Goal: Transaction & Acquisition: Purchase product/service

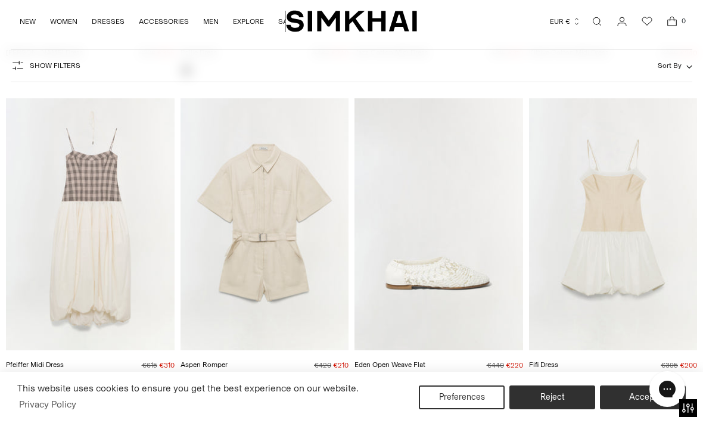
scroll to position [379, 0]
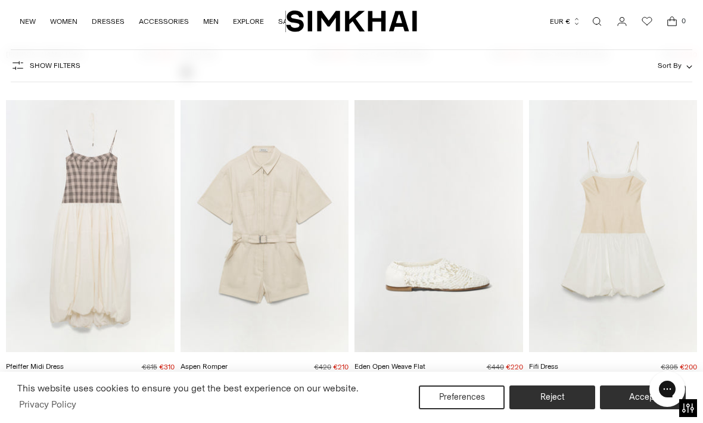
click at [624, 232] on img "Fifi Dress" at bounding box center [613, 226] width 169 height 253
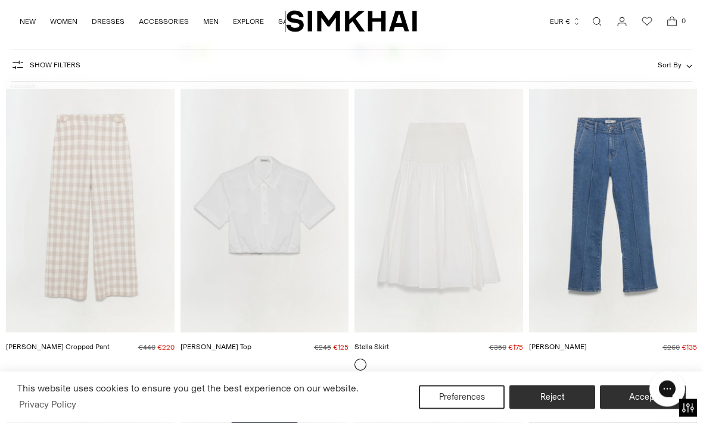
scroll to position [1013, 0]
click at [290, 246] on img "Nicky Cotton Top" at bounding box center [265, 206] width 169 height 253
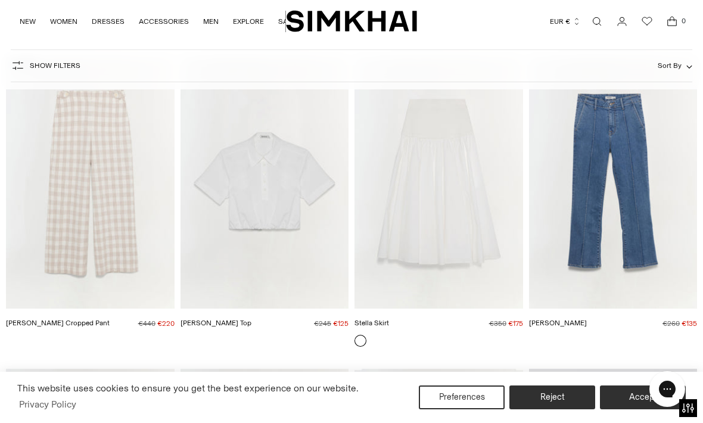
scroll to position [1038, 0]
click at [648, 240] on img "Ansel Denim" at bounding box center [613, 181] width 169 height 253
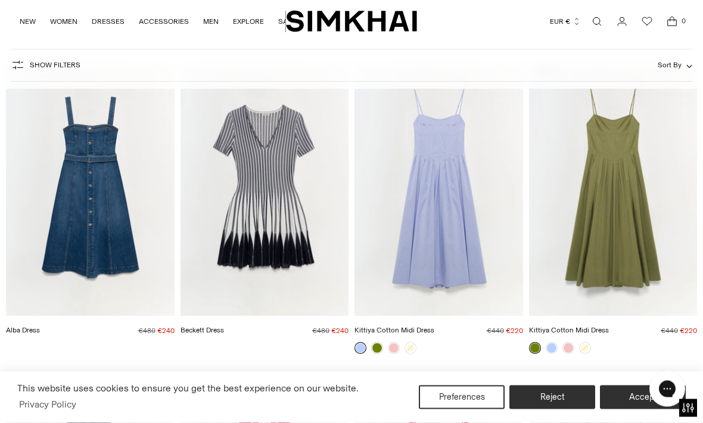
scroll to position [1654, 0]
click at [455, 250] on img "Kittiya Cotton Midi Dress" at bounding box center [439, 190] width 169 height 253
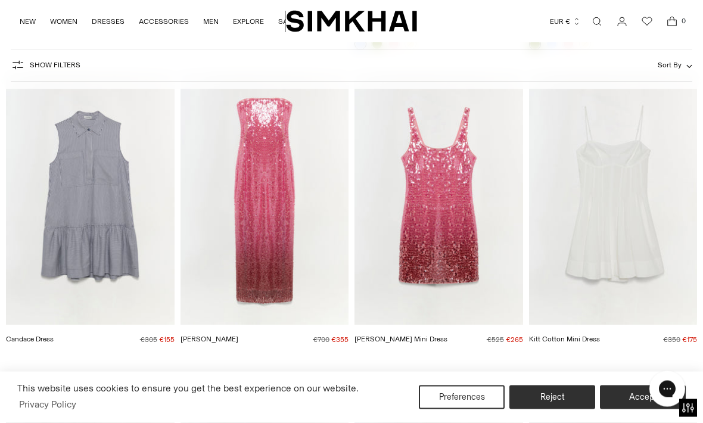
scroll to position [1958, 0]
click at [629, 264] on img "Kitt Cotton Mini Dress" at bounding box center [613, 198] width 169 height 253
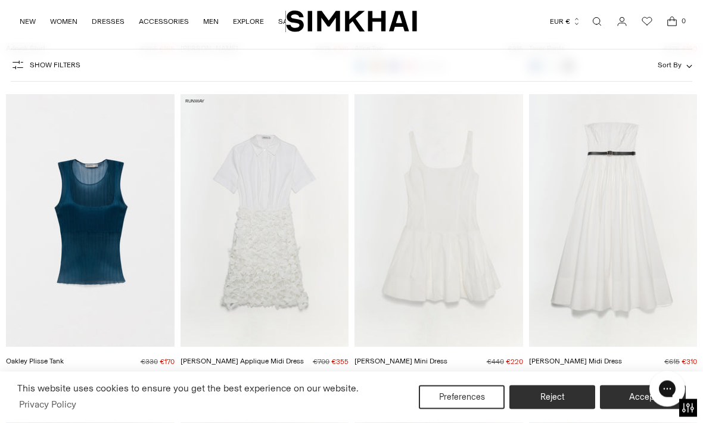
scroll to position [3812, 0]
click at [648, 297] on img "Thalia Cotton Midi Dress" at bounding box center [613, 220] width 169 height 253
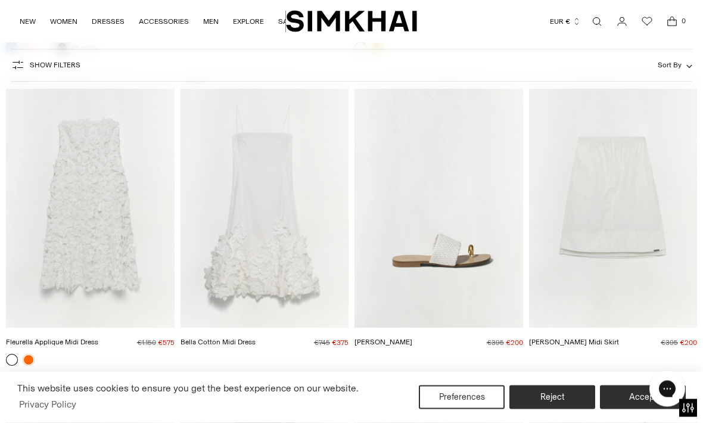
scroll to position [4143, 0]
click at [285, 260] on img "Bella Cotton Midi Dress" at bounding box center [265, 202] width 169 height 253
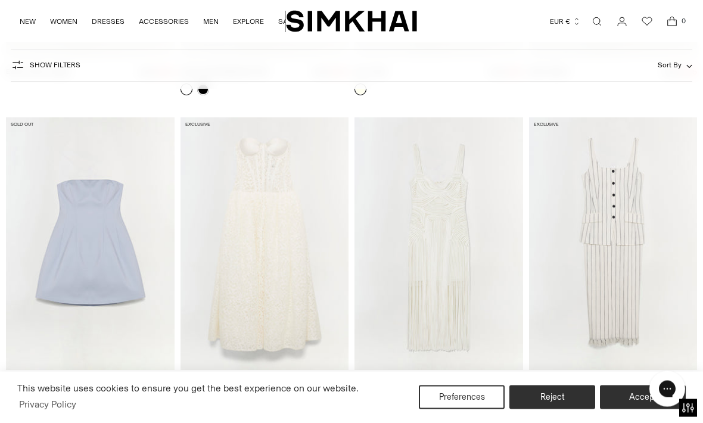
scroll to position [4726, 0]
click at [293, 303] on img "Evangeline Dress" at bounding box center [265, 243] width 169 height 253
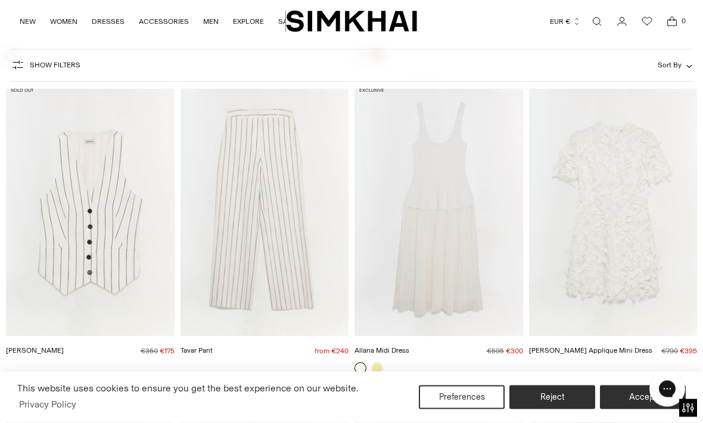
scroll to position [5073, 0]
click at [473, 284] on img "Allana Midi Dress" at bounding box center [439, 209] width 169 height 253
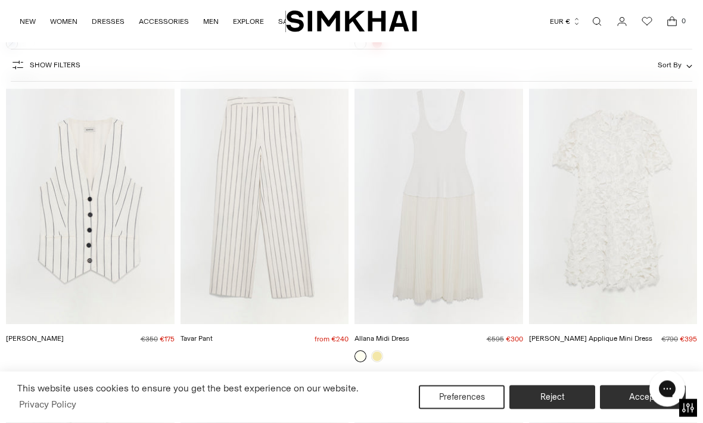
scroll to position [5082, 0]
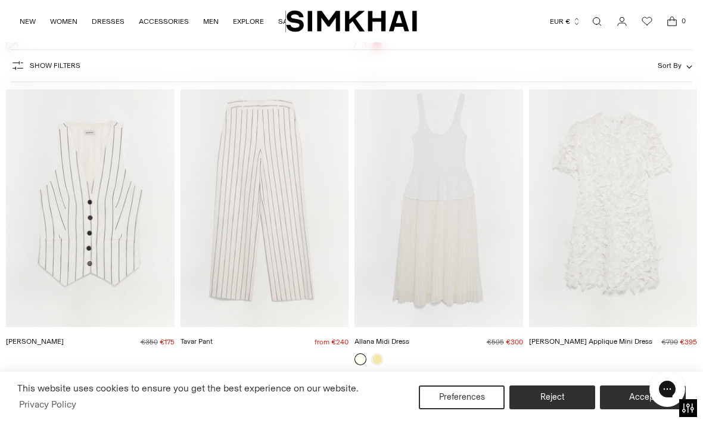
click at [641, 261] on img "Darla Applique Mini Dress" at bounding box center [613, 200] width 169 height 253
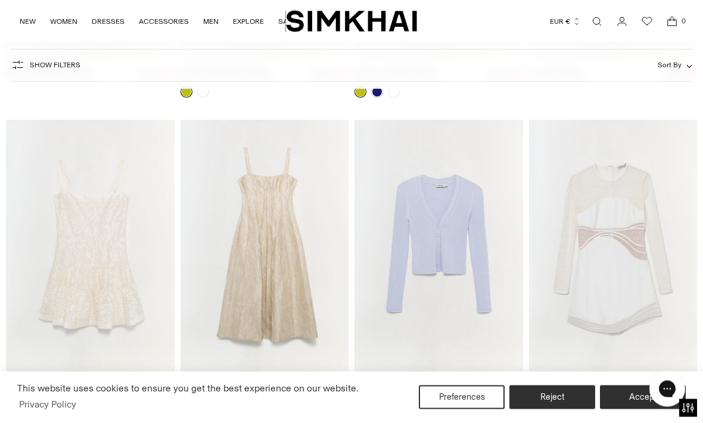
scroll to position [7514, 0]
click at [314, 278] on img "Maya Dress" at bounding box center [265, 246] width 169 height 253
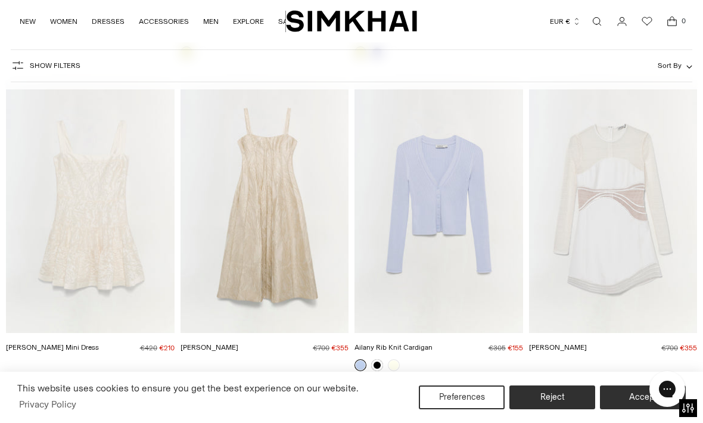
click at [129, 231] on img "Laila Jacquard Mini Dress" at bounding box center [90, 206] width 169 height 253
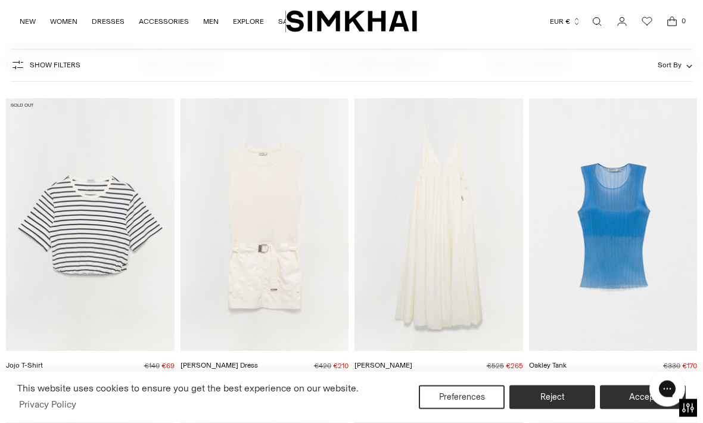
scroll to position [10638, 0]
click at [461, 277] on img "Josephine Dress" at bounding box center [439, 224] width 169 height 253
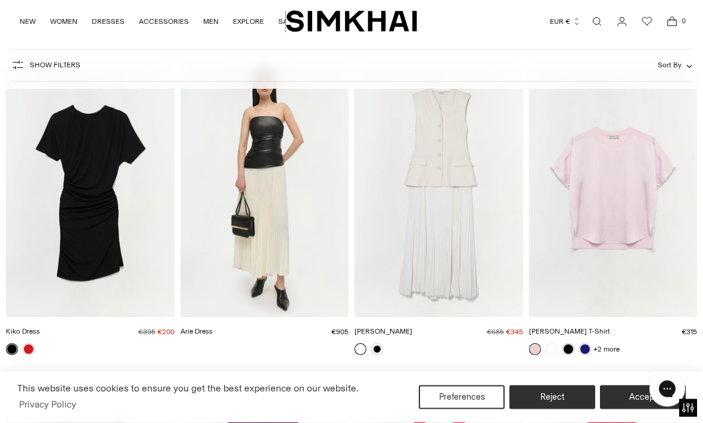
scroll to position [12224, 0]
click at [474, 258] on img "Georgina Dress" at bounding box center [439, 190] width 169 height 253
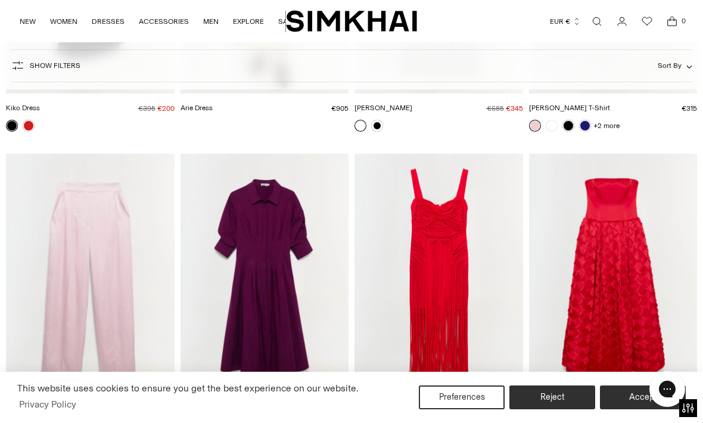
scroll to position [12451, 0]
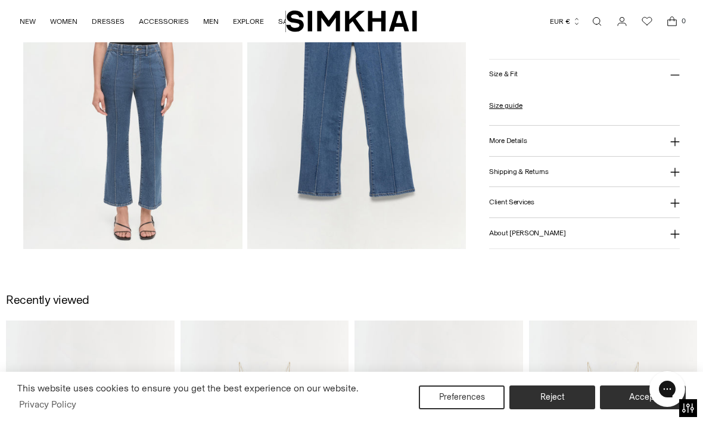
scroll to position [835, 0]
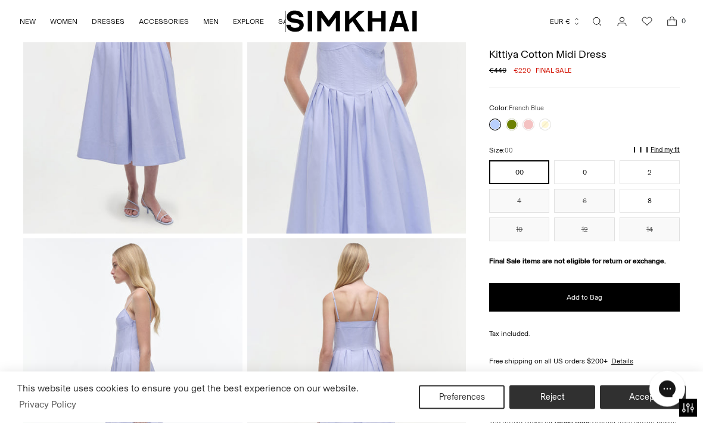
scroll to position [182, 0]
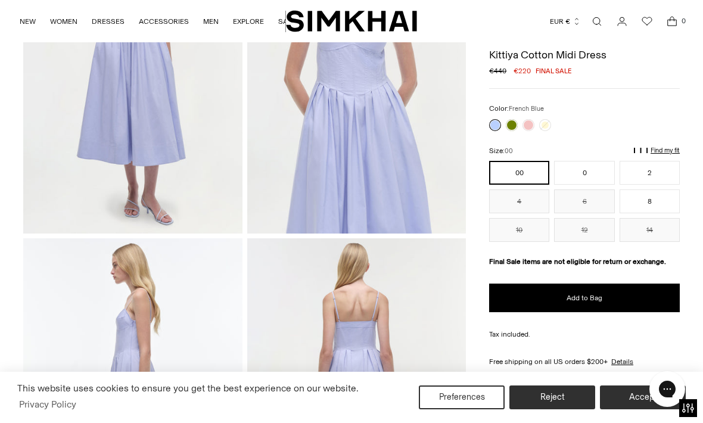
click at [532, 126] on link at bounding box center [529, 125] width 12 height 12
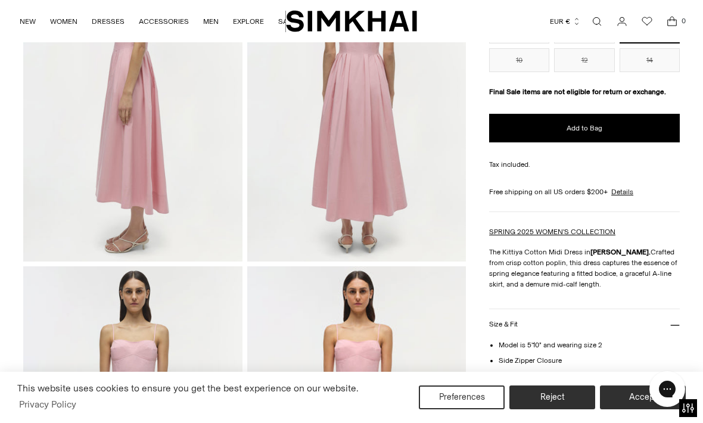
scroll to position [474, 0]
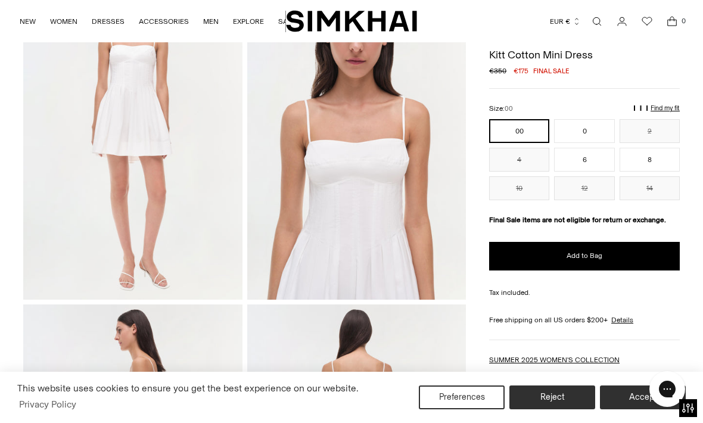
scroll to position [115, 0]
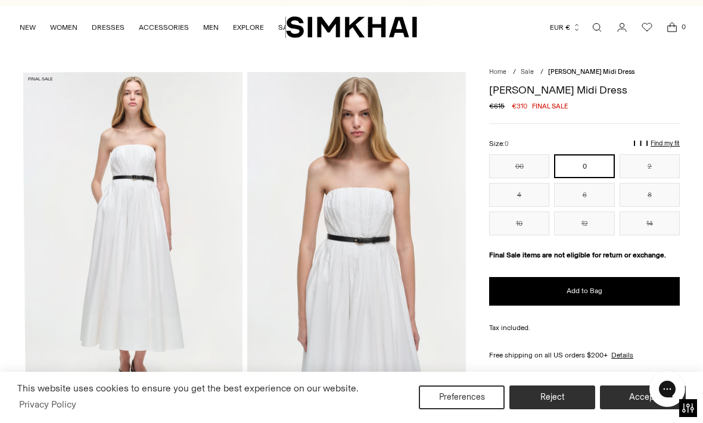
scroll to position [17, 0]
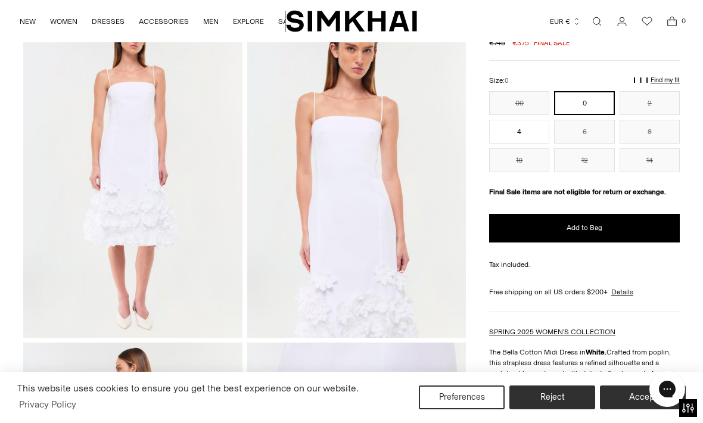
scroll to position [77, 0]
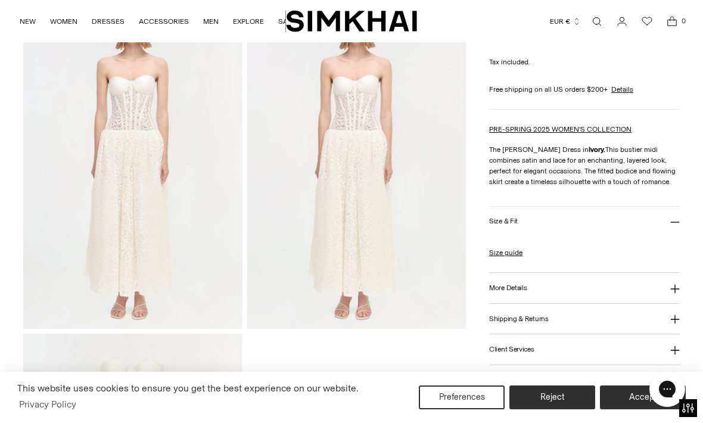
scroll to position [754, 0]
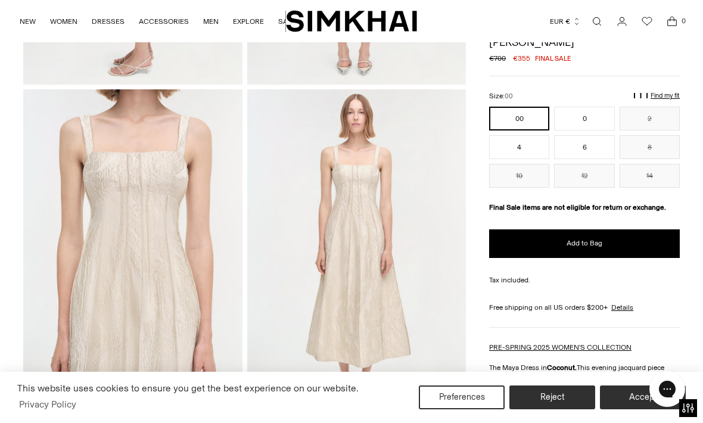
scroll to position [666, 0]
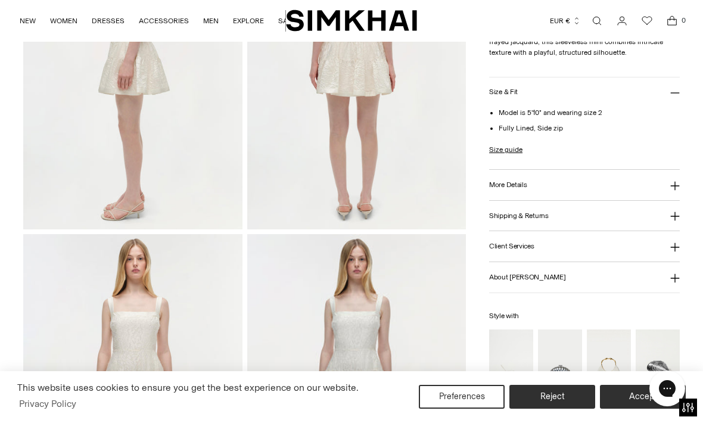
scroll to position [519, 0]
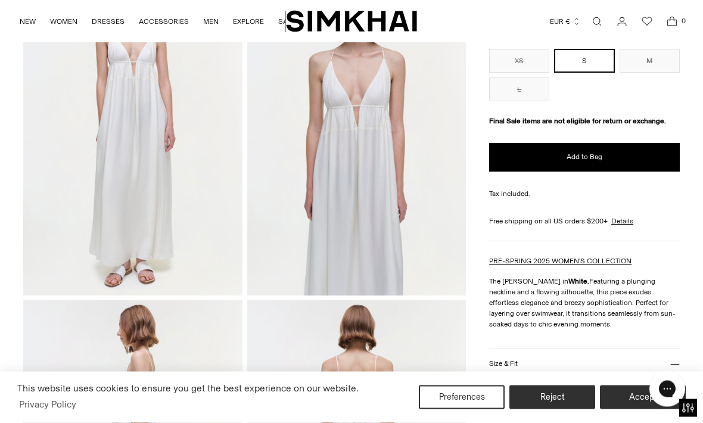
scroll to position [116, 0]
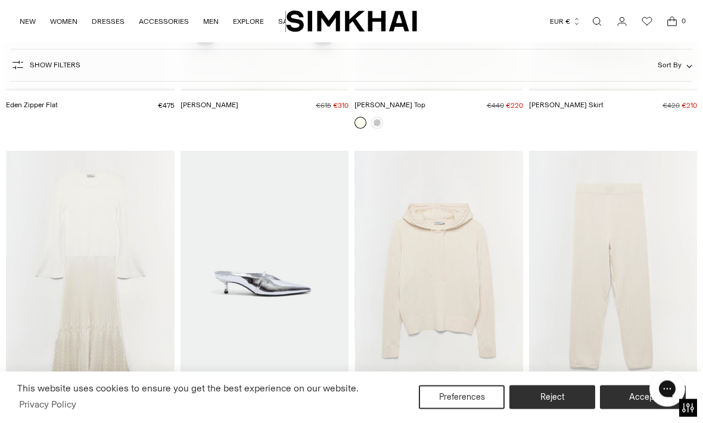
scroll to position [14315, 0]
click at [132, 318] on img "Damoni Dress" at bounding box center [90, 277] width 169 height 253
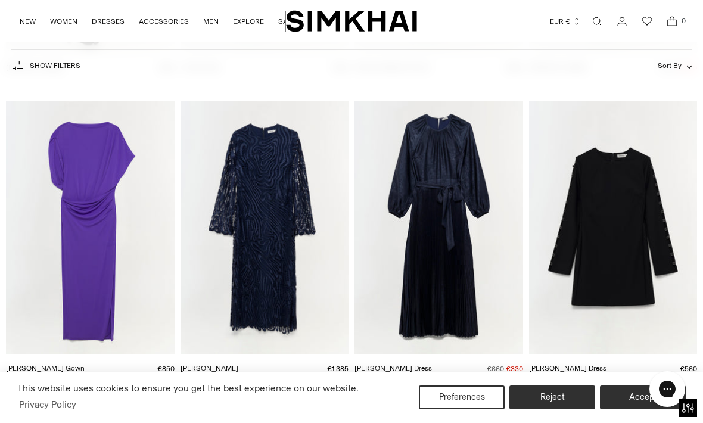
scroll to position [15591, 0]
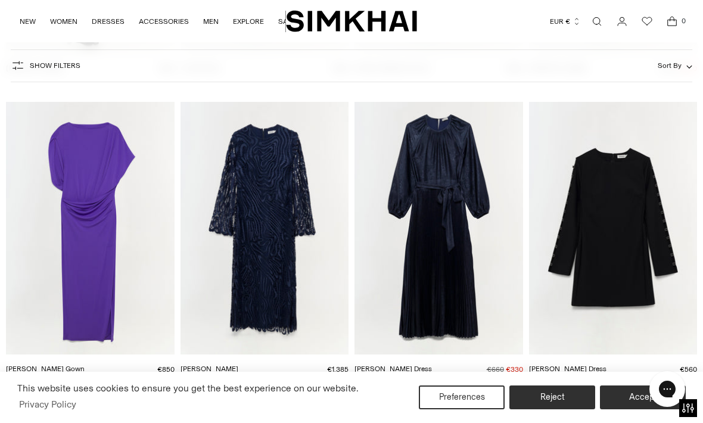
click at [476, 284] on img "Varenya Dress" at bounding box center [439, 228] width 169 height 253
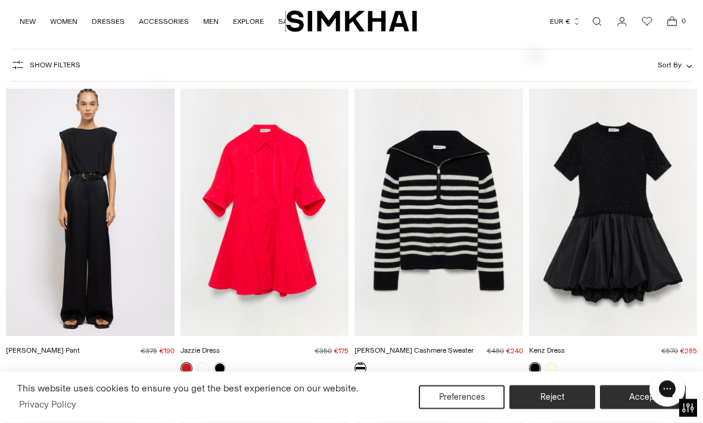
scroll to position [19916, 0]
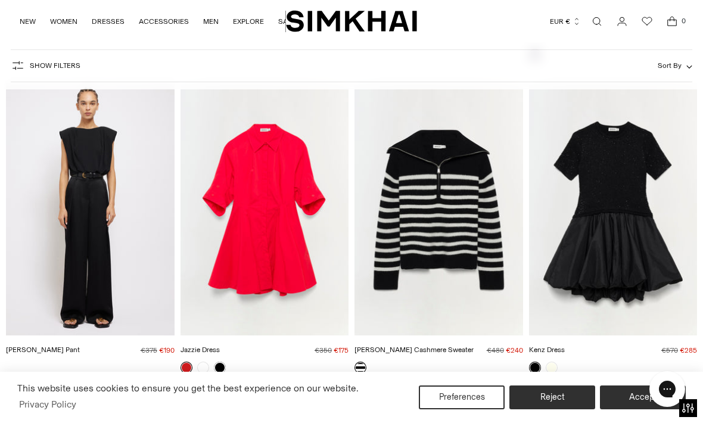
click at [288, 244] on img "Jazzie Dress" at bounding box center [265, 209] width 169 height 253
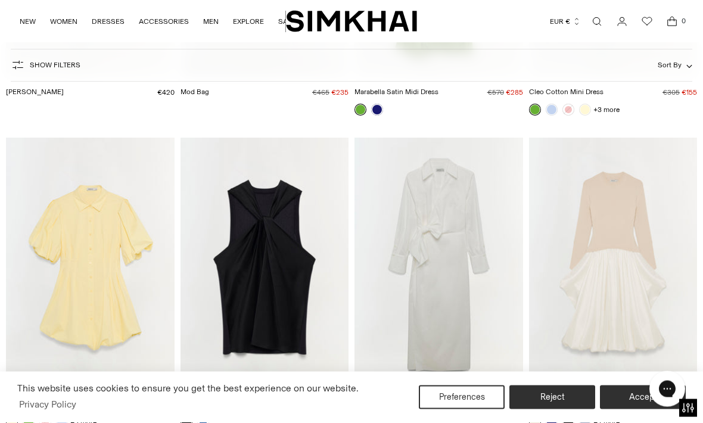
scroll to position [21713, 0]
click at [647, 294] on img "Kenlie Taffeta Knit Midi Dress" at bounding box center [613, 264] width 169 height 253
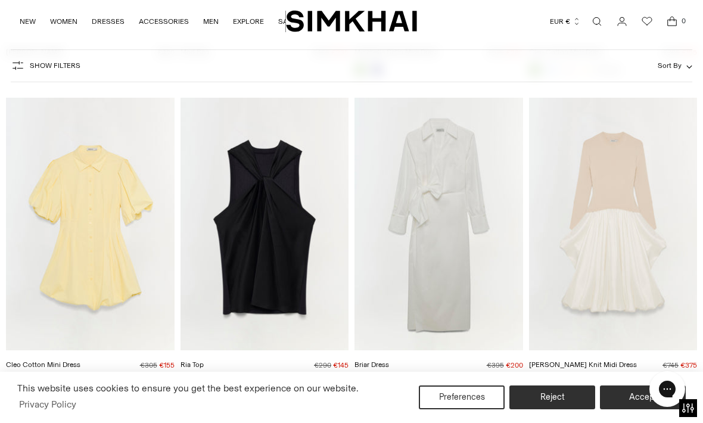
scroll to position [21752, 0]
click at [469, 281] on img "Briar Dress" at bounding box center [439, 224] width 169 height 253
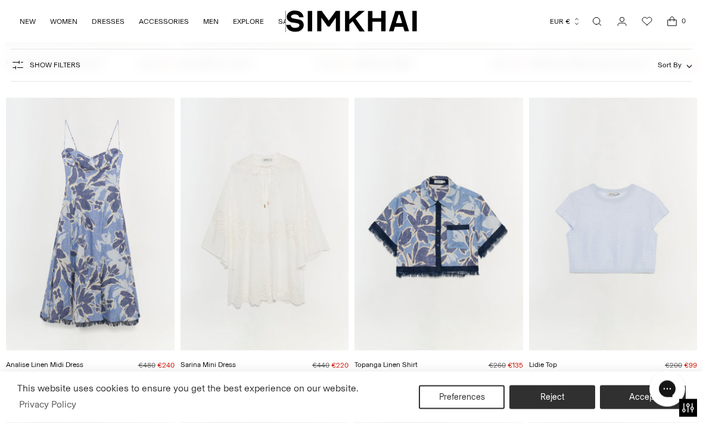
scroll to position [22992, 0]
click at [132, 266] on img "Analise Linen Midi Dress" at bounding box center [90, 224] width 169 height 253
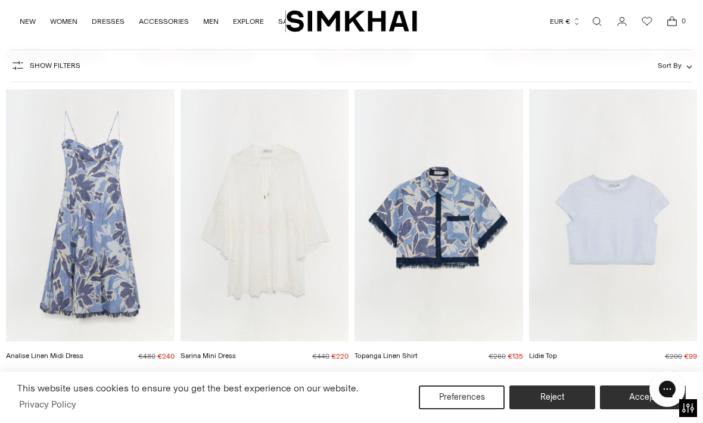
scroll to position [23000, 0]
click at [294, 223] on img "Sarina Mini Dress" at bounding box center [265, 215] width 169 height 253
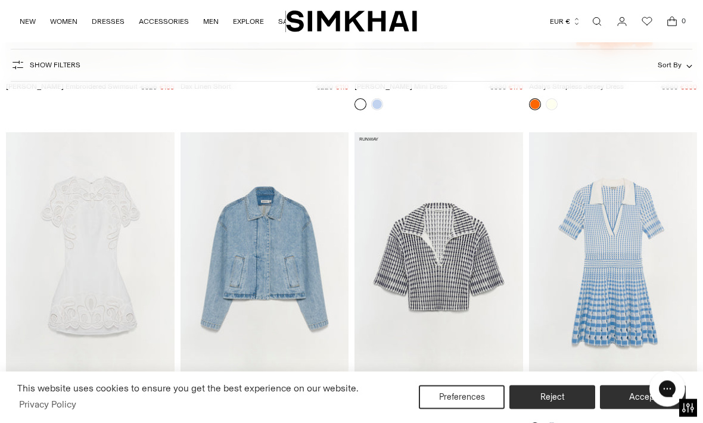
scroll to position [24473, 0]
click at [117, 273] on img "Morrigan Linen Mini Dress" at bounding box center [90, 258] width 169 height 253
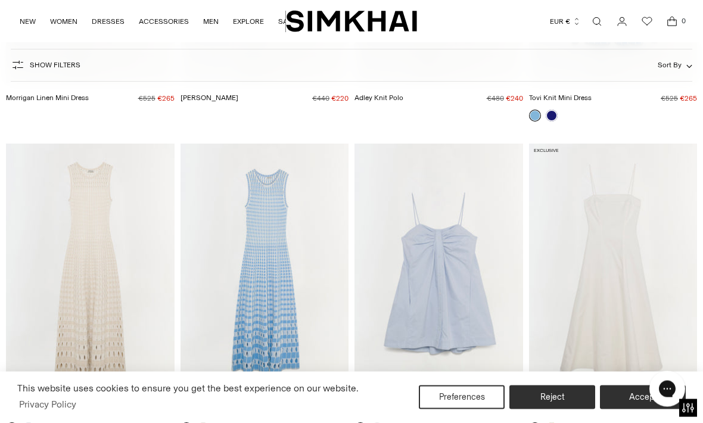
scroll to position [24776, 0]
click at [637, 319] on img "Marisol Cotton Midi Dress" at bounding box center [613, 268] width 169 height 253
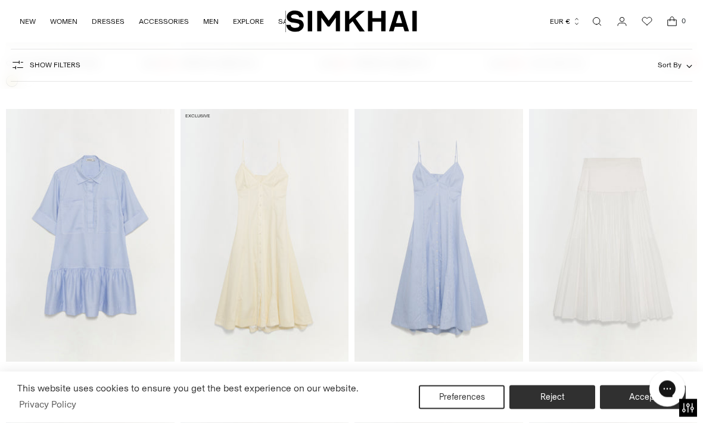
scroll to position [25747, 0]
click at [282, 274] on img "Honor Cotton Midi Dress" at bounding box center [265, 235] width 169 height 253
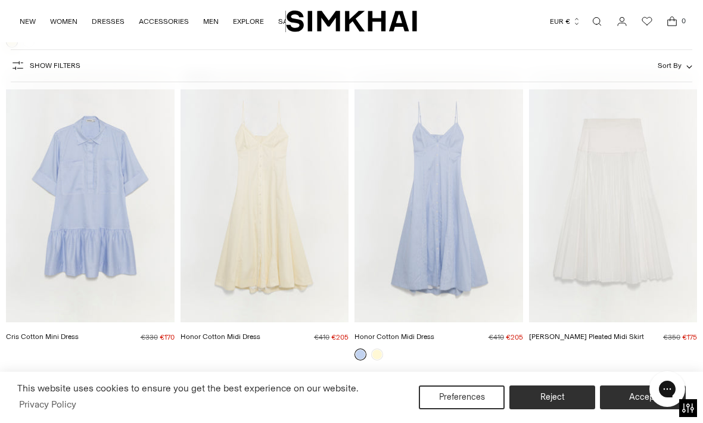
click at [439, 232] on img "Honor Cotton Midi Dress" at bounding box center [439, 196] width 169 height 253
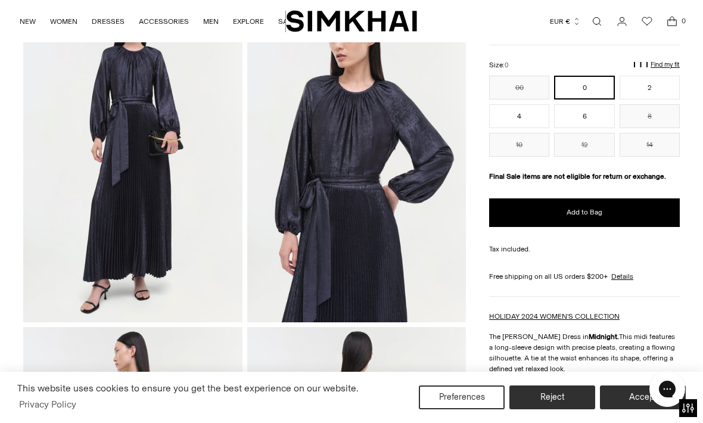
scroll to position [88, 0]
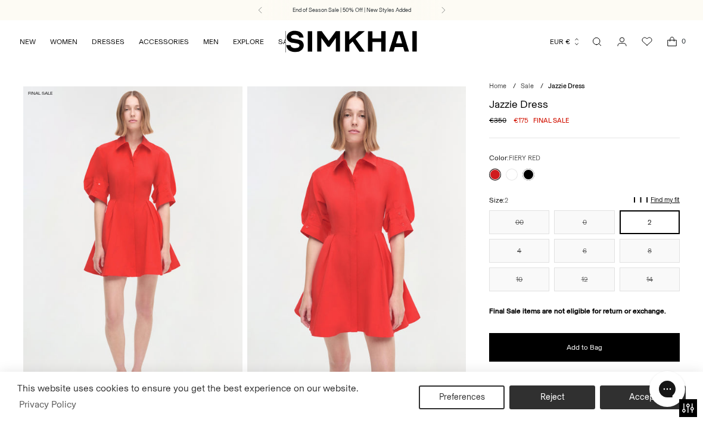
click at [514, 179] on link at bounding box center [512, 175] width 12 height 12
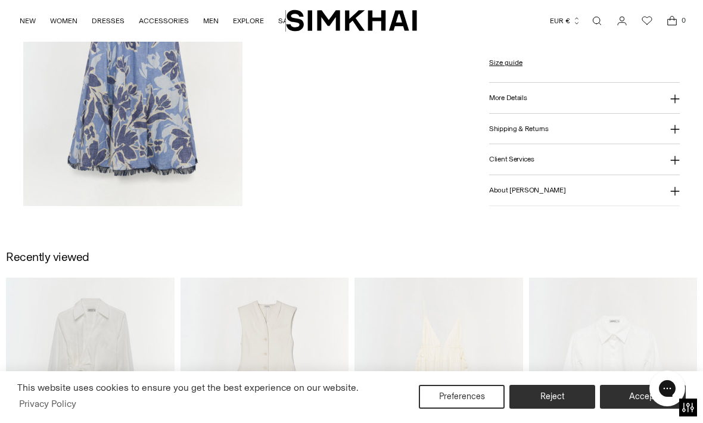
scroll to position [1209, 0]
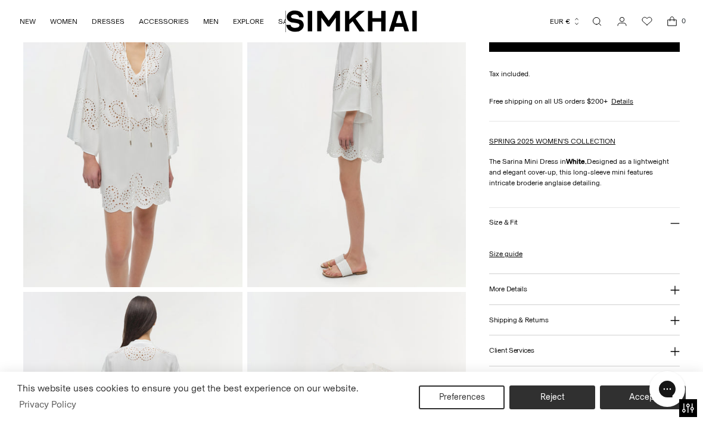
scroll to position [462, 0]
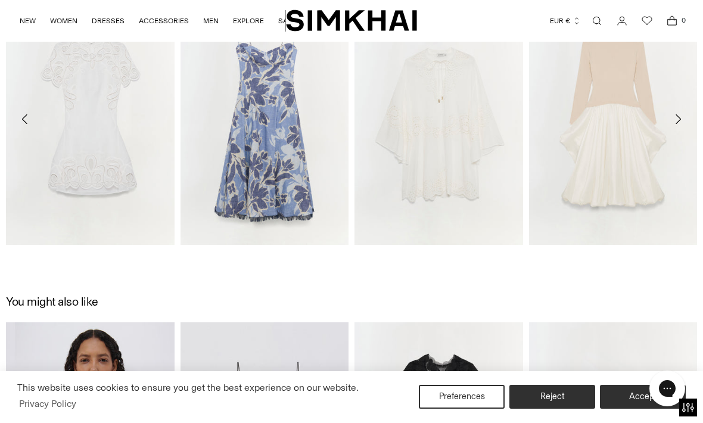
scroll to position [1162, 0]
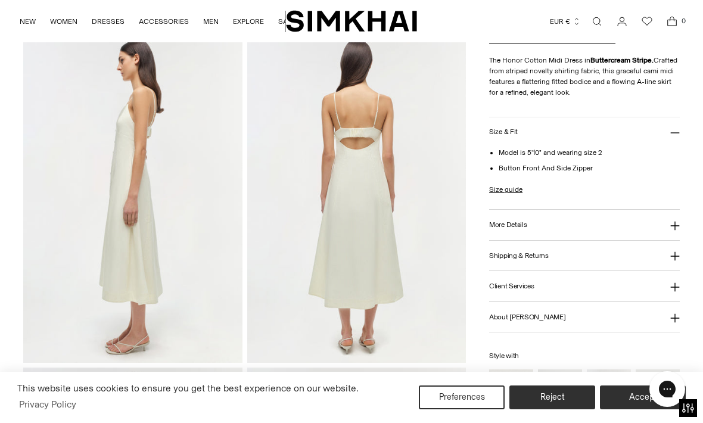
scroll to position [387, 0]
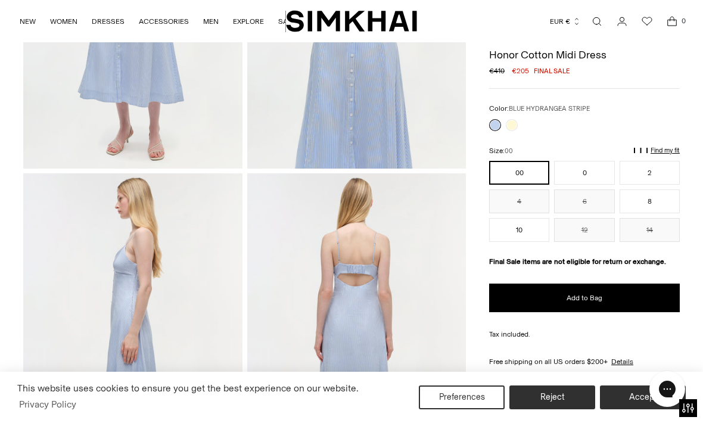
scroll to position [243, 0]
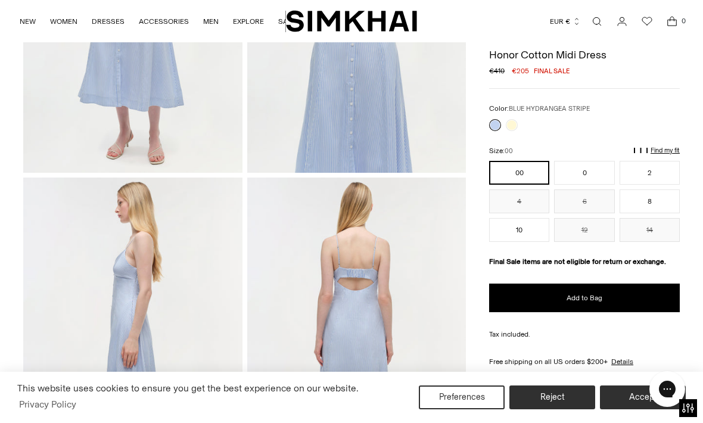
click at [657, 206] on button "8" at bounding box center [650, 202] width 60 height 24
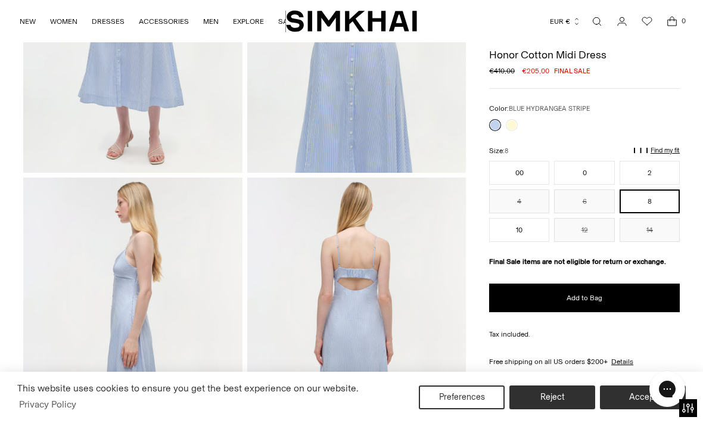
click at [615, 300] on button "Add to Bag" at bounding box center [584, 298] width 191 height 29
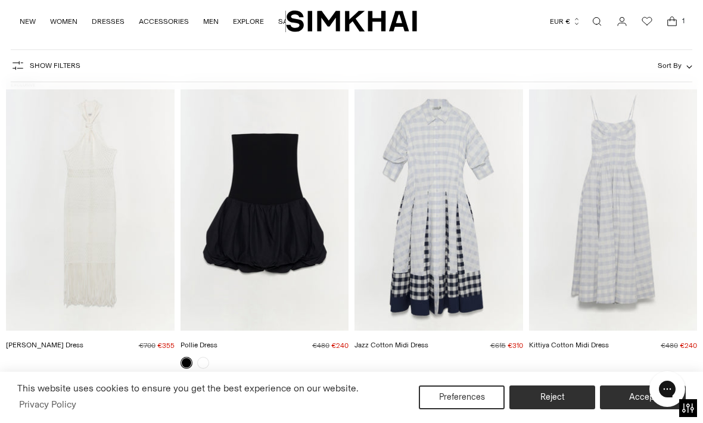
scroll to position [89, 0]
click at [113, 250] on img "Sanchez Dress" at bounding box center [90, 203] width 169 height 253
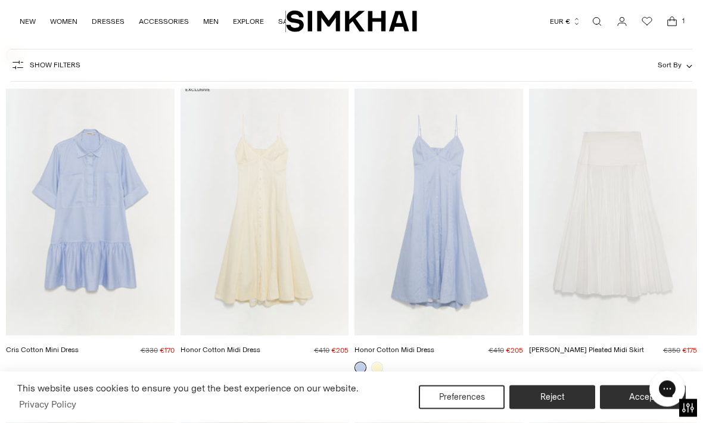
scroll to position [25774, 0]
click at [645, 253] on img "Stella Pleated Midi Skirt" at bounding box center [613, 209] width 169 height 253
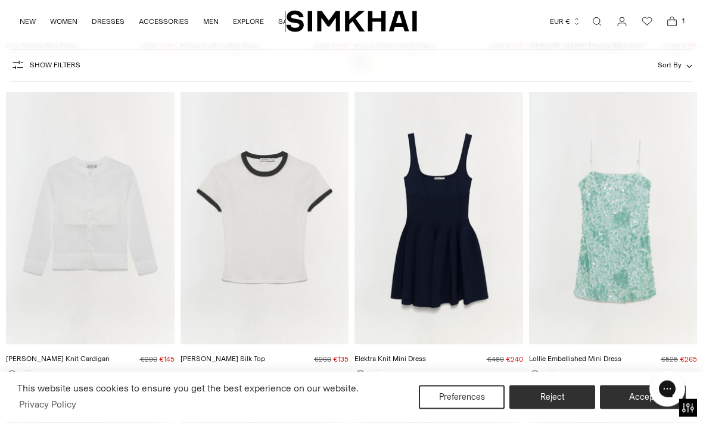
scroll to position [26078, 0]
click at [668, 291] on img "Lollie Embellished Mini Dress" at bounding box center [613, 218] width 169 height 253
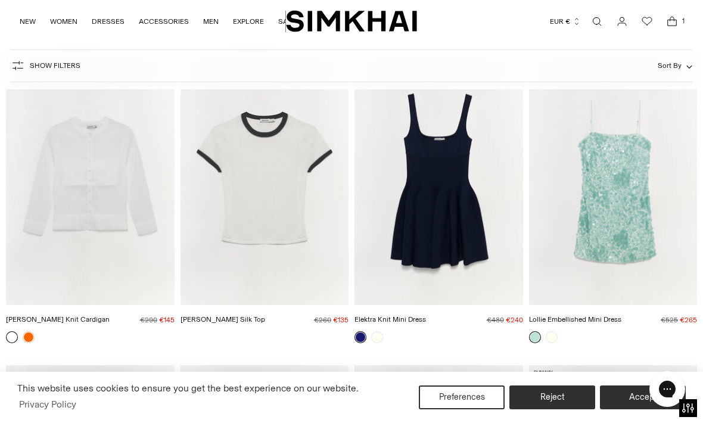
click at [128, 185] on img "Rachel Sheer Knit Cardigan" at bounding box center [90, 178] width 169 height 253
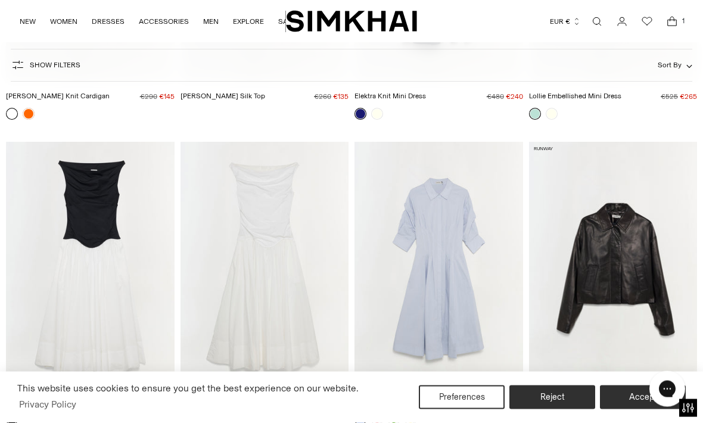
scroll to position [26340, 0]
click at [276, 305] on img "Cersei Cotton Midi Dress" at bounding box center [265, 268] width 169 height 253
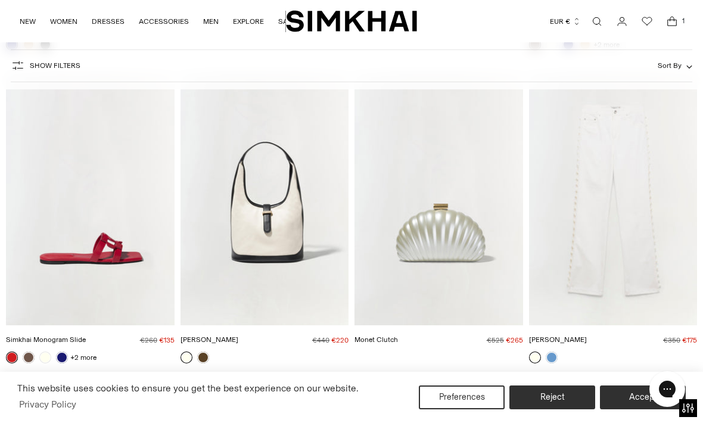
scroll to position [27346, 0]
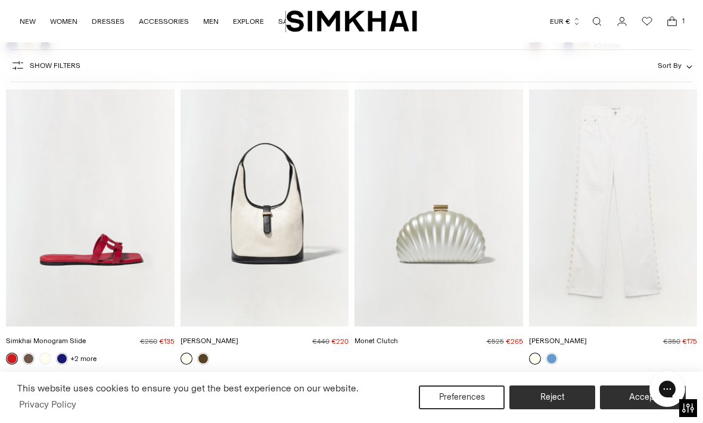
click at [644, 241] on img "Amelia Denim" at bounding box center [613, 200] width 169 height 253
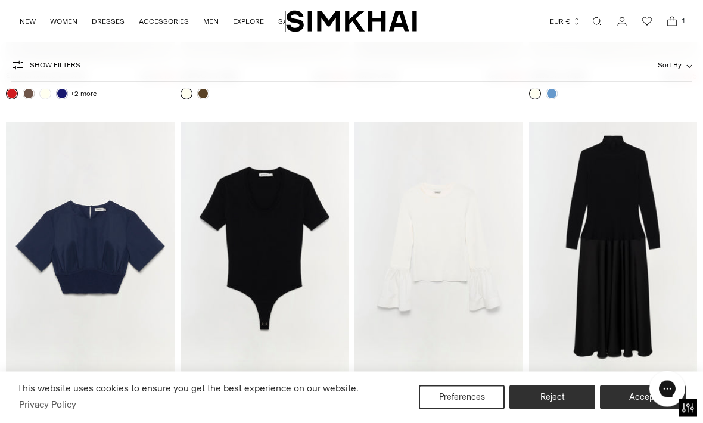
scroll to position [27612, 0]
click at [471, 256] on img "Agata Top" at bounding box center [439, 248] width 169 height 253
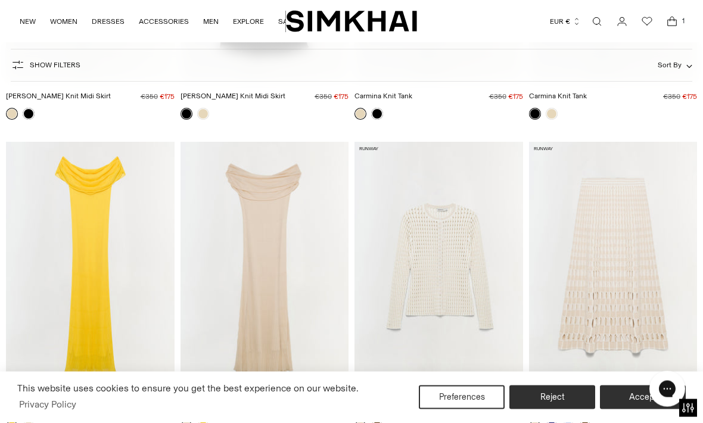
scroll to position [28530, 0]
click at [454, 256] on img "Gracen Knit Cardigan" at bounding box center [439, 267] width 169 height 253
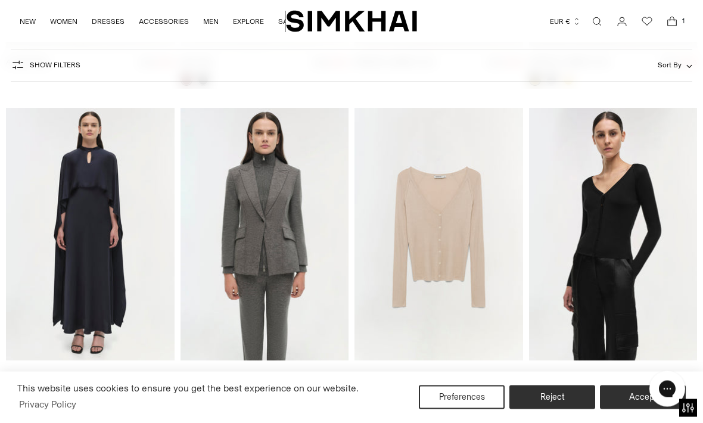
scroll to position [29802, 0]
click at [452, 232] on img "Darlene Silk Cashmere Cardigan" at bounding box center [439, 234] width 169 height 253
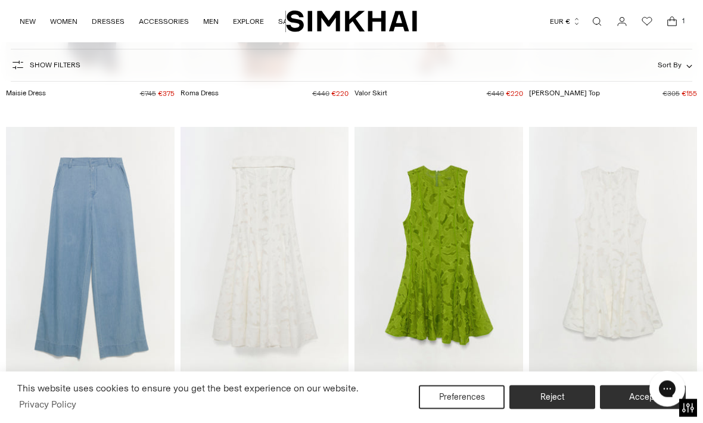
scroll to position [31959, 0]
click at [305, 287] on img "Imogen Dress" at bounding box center [265, 253] width 169 height 253
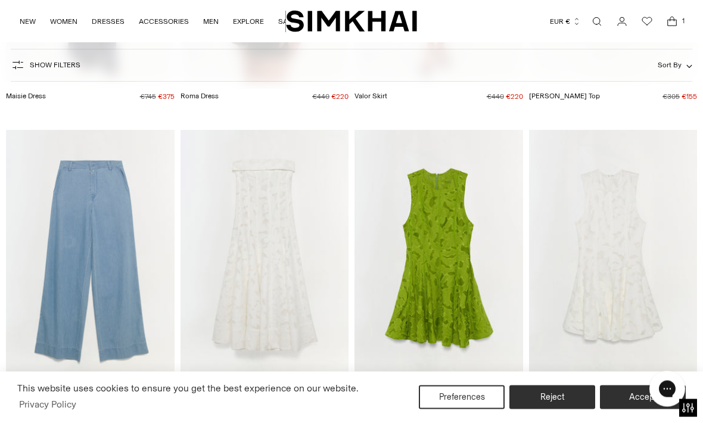
scroll to position [31953, 0]
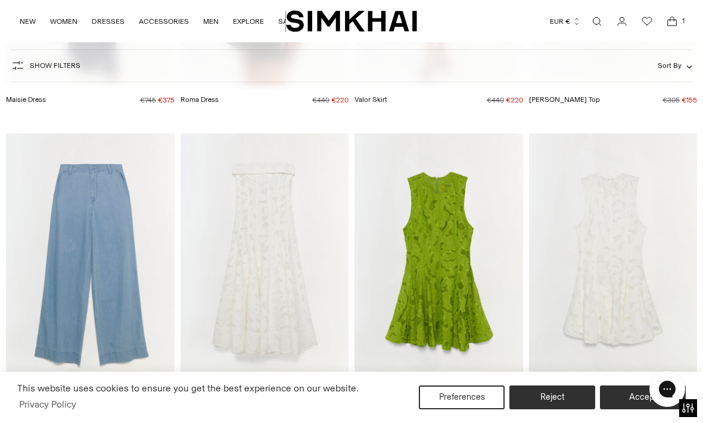
click at [629, 264] on img "Sylvia Dress" at bounding box center [613, 259] width 169 height 253
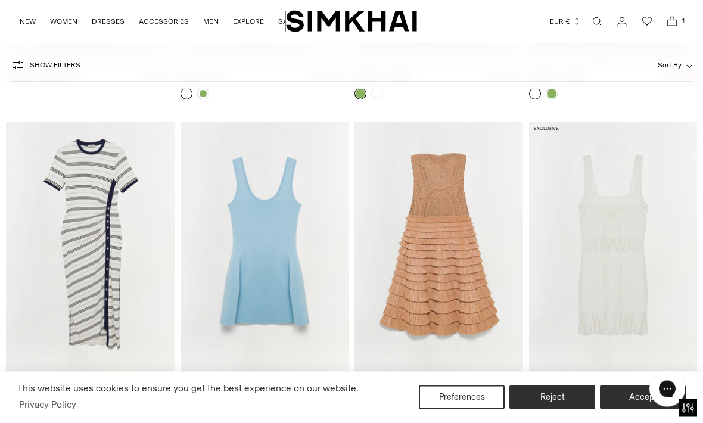
scroll to position [32278, 0]
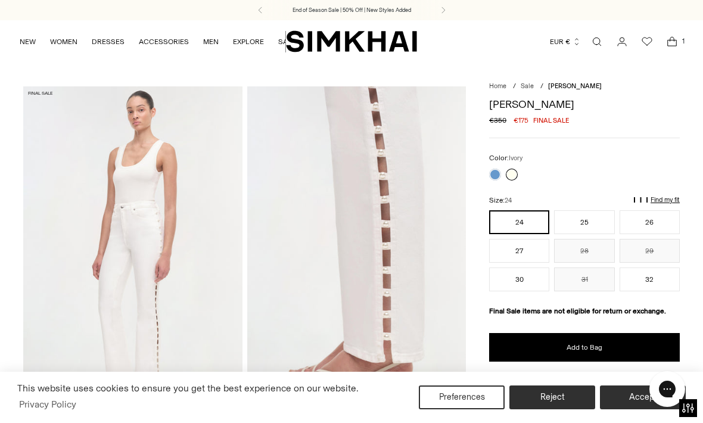
click at [494, 179] on link at bounding box center [495, 175] width 12 height 12
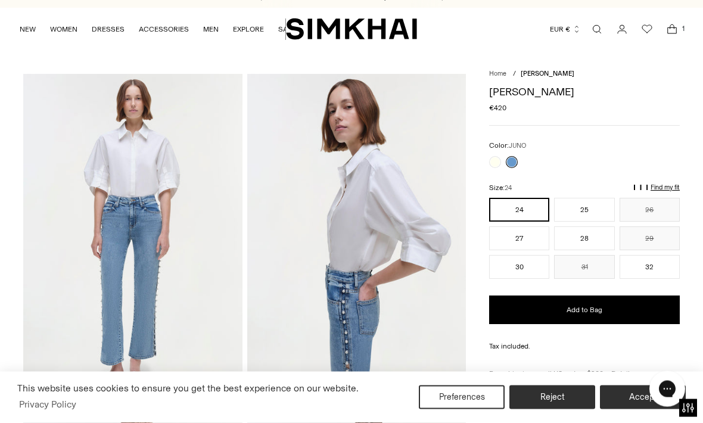
scroll to position [7, 0]
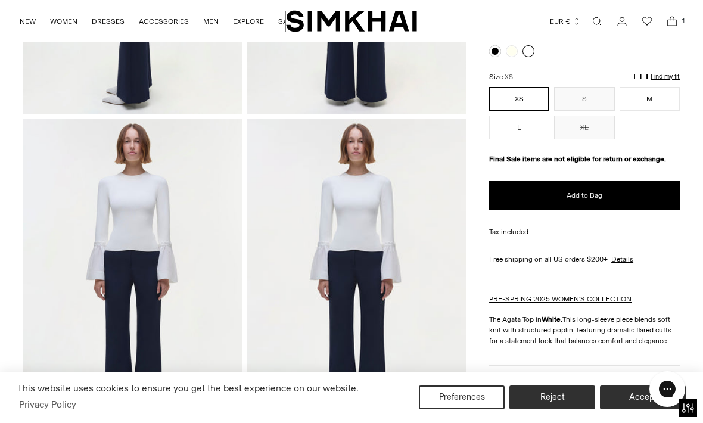
scroll to position [634, 0]
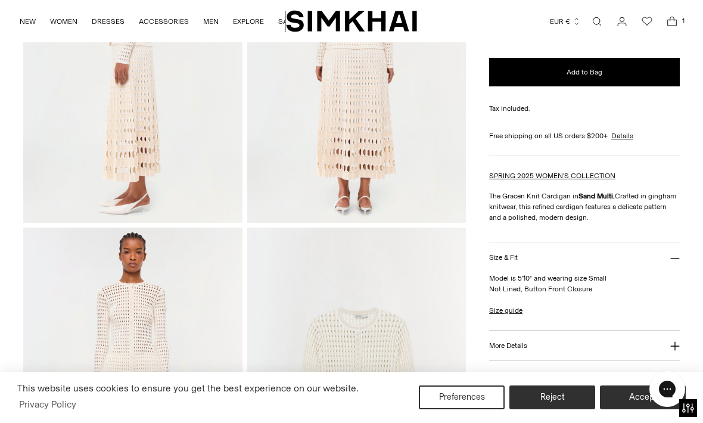
scroll to position [525, 0]
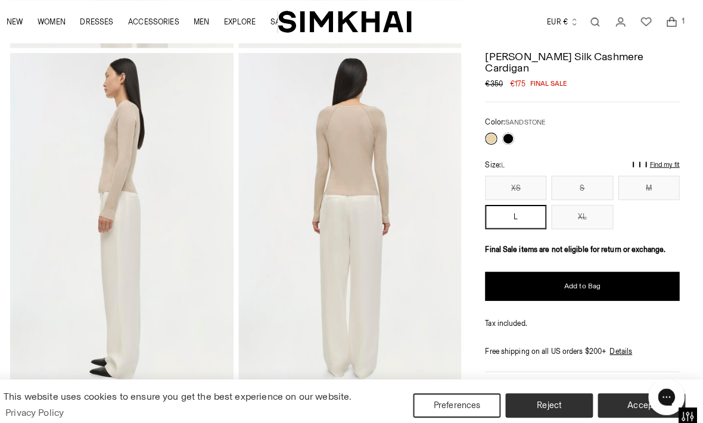
scroll to position [368, 0]
click at [501, 204] on button "L" at bounding box center [519, 212] width 60 height 24
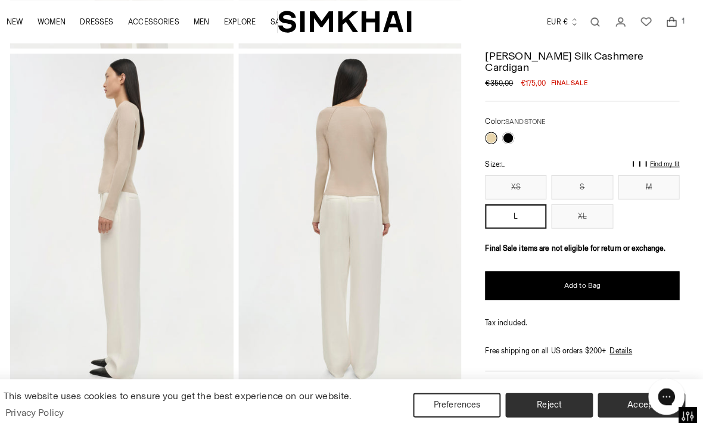
click at [590, 268] on button "Add to Bag" at bounding box center [584, 280] width 191 height 29
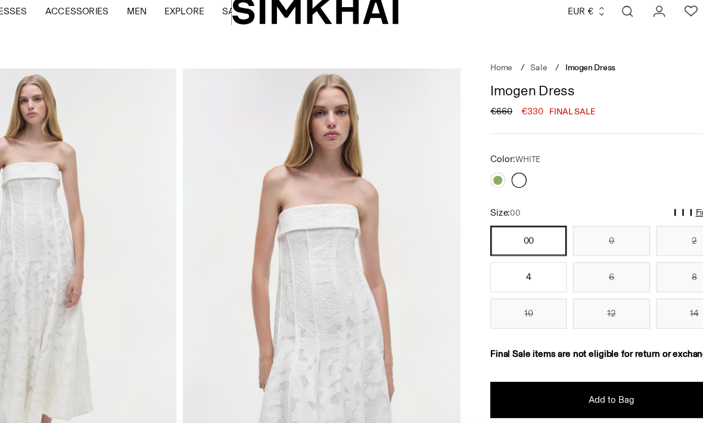
scroll to position [8, 0]
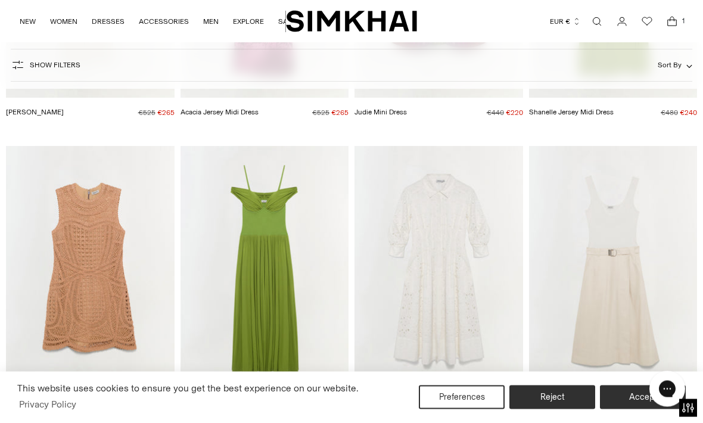
scroll to position [33179, 0]
click at [456, 298] on img "Jazz Embroidered Midi Dress" at bounding box center [439, 272] width 169 height 253
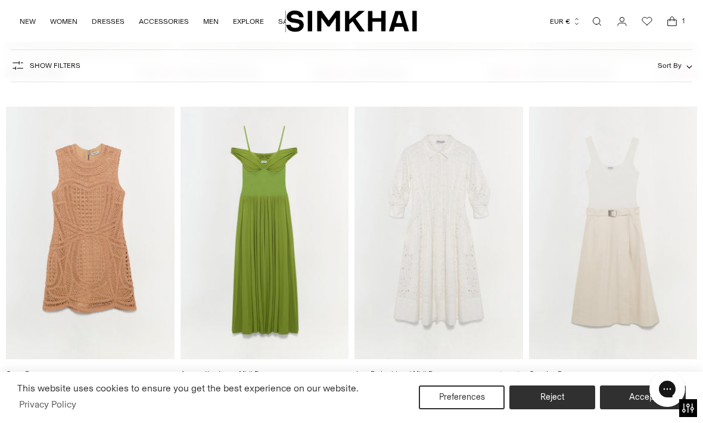
click at [639, 266] on img "Camden Dress" at bounding box center [613, 233] width 169 height 253
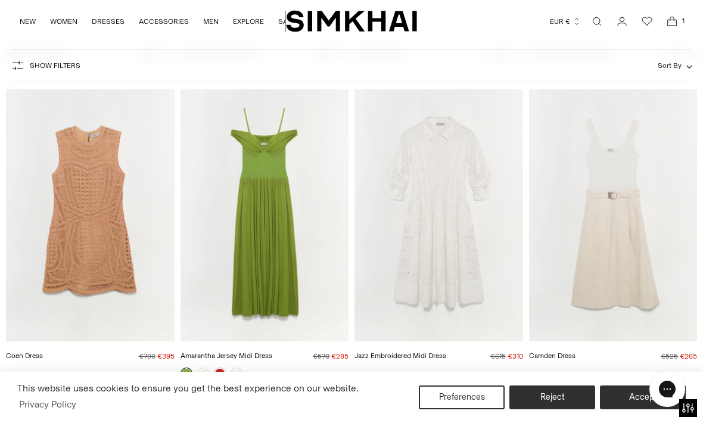
scroll to position [33234, 0]
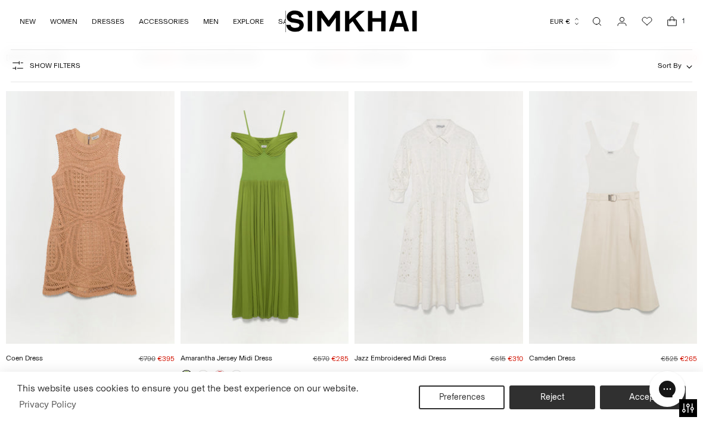
click at [442, 222] on img "Jazz Embroidered Midi Dress" at bounding box center [439, 217] width 169 height 253
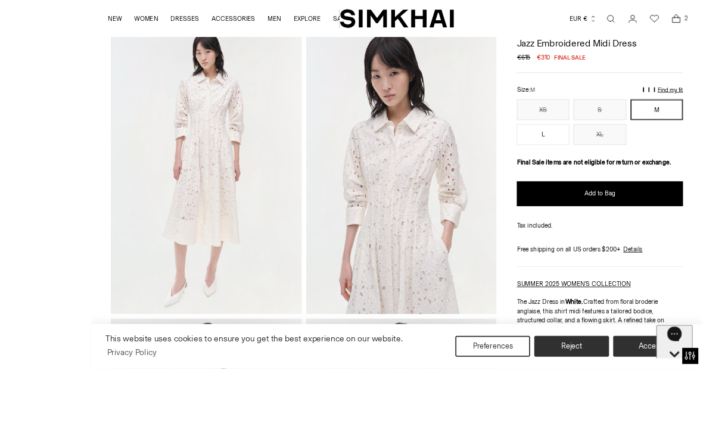
scroll to position [136, 0]
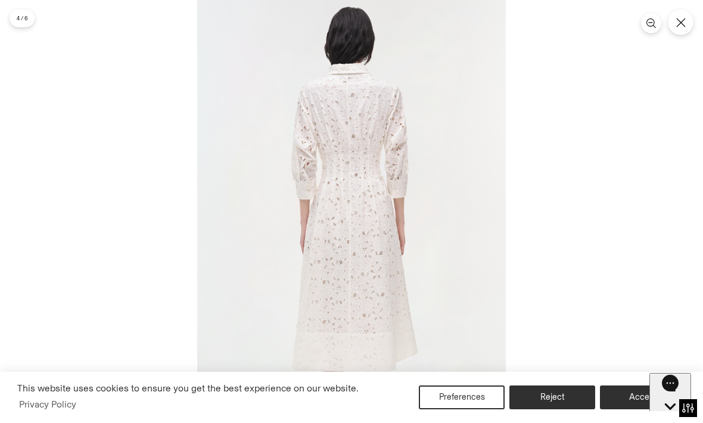
click at [685, 30] on button "Close" at bounding box center [681, 23] width 26 height 26
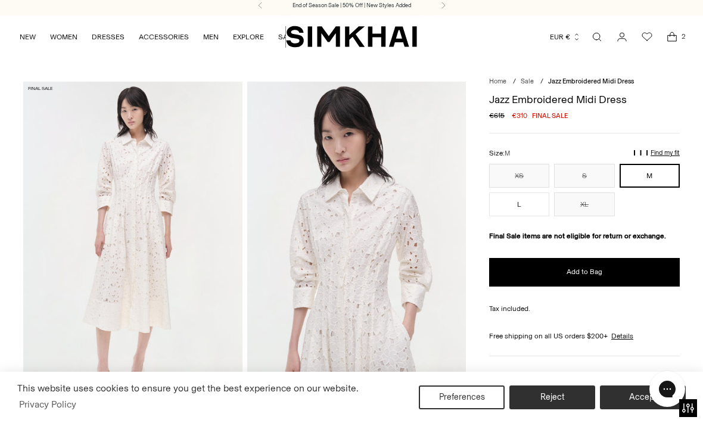
scroll to position [0, 0]
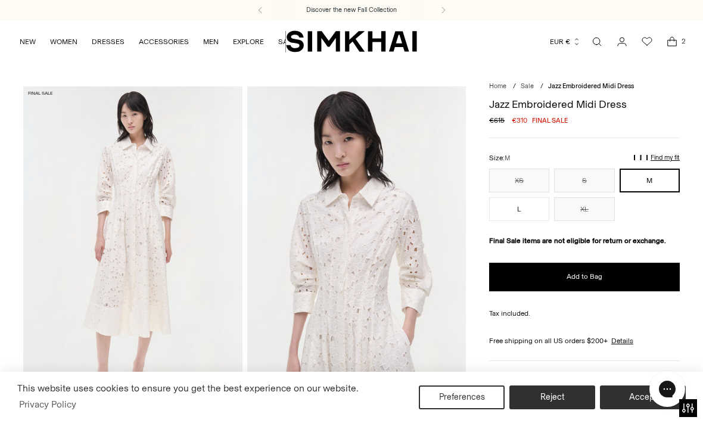
click at [621, 272] on button "Add to Bag" at bounding box center [584, 277] width 191 height 29
click at [393, 274] on img at bounding box center [356, 250] width 219 height 328
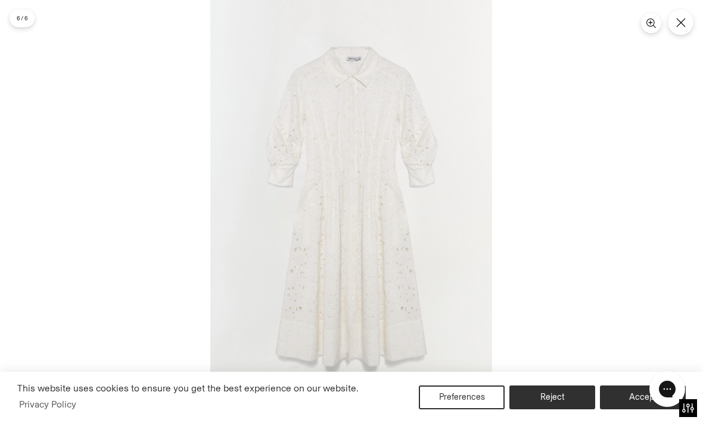
click at [677, 27] on icon "Close" at bounding box center [681, 23] width 10 height 10
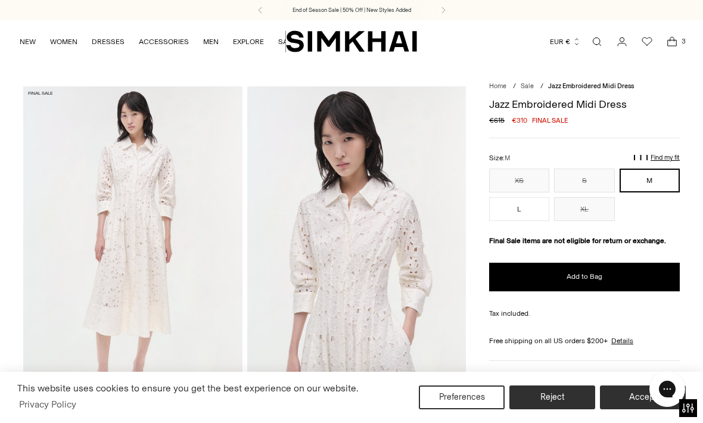
click at [564, 157] on p "Find my fit" at bounding box center [557, 162] width 14 height 21
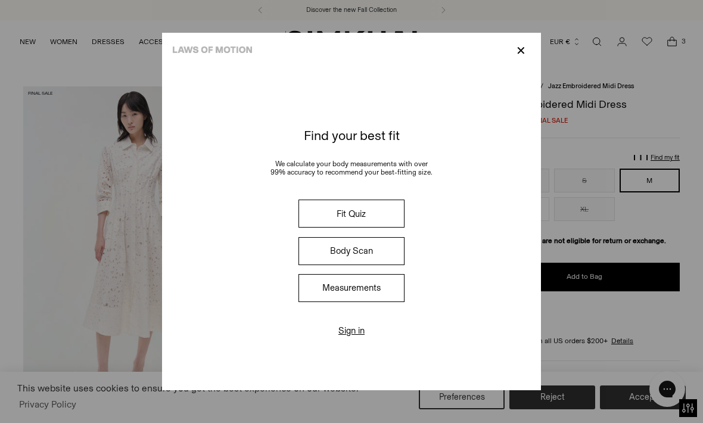
click at [541, 33] on div "✕" at bounding box center [351, 51] width 379 height 36
click at [529, 41] on p "✕" at bounding box center [521, 51] width 16 height 20
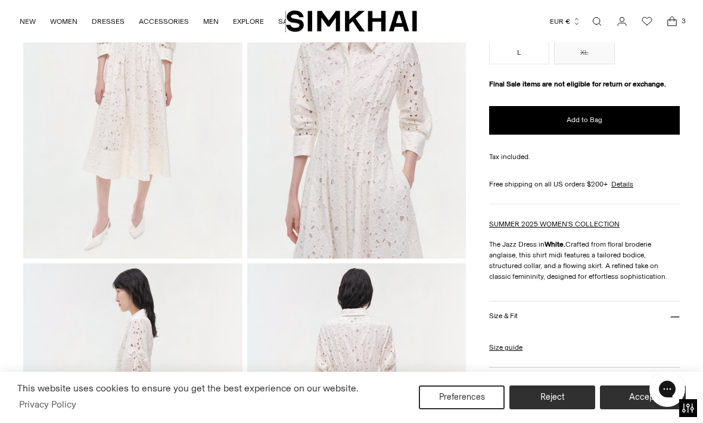
scroll to position [167, 0]
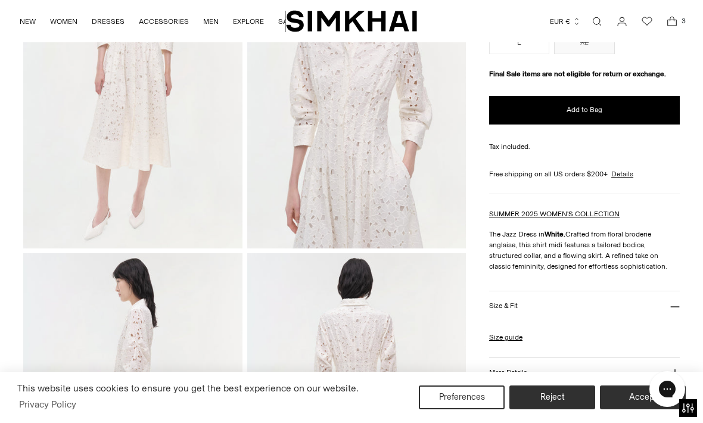
click at [675, 307] on icon at bounding box center [675, 307] width 9 height 0
click at [664, 304] on button "Size & Fit" at bounding box center [584, 306] width 191 height 30
click at [508, 340] on link "Size guide" at bounding box center [505, 337] width 33 height 11
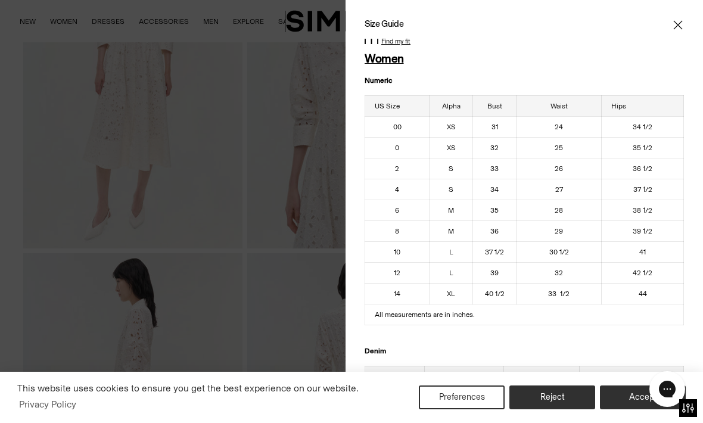
click at [673, 27] on span "Close" at bounding box center [678, 25] width 12 height 12
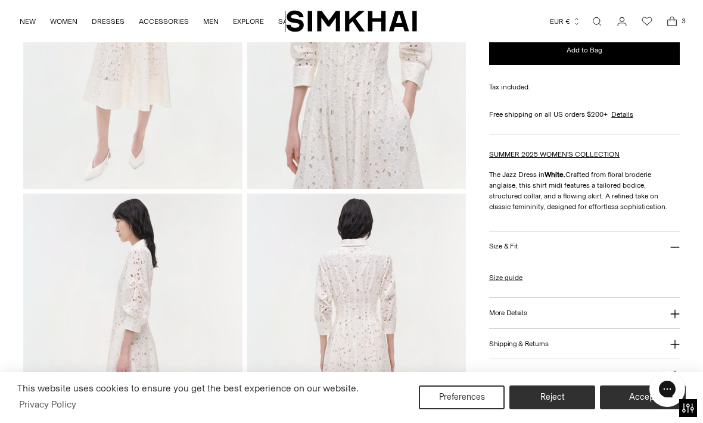
scroll to position [227, 0]
click at [678, 318] on icon at bounding box center [675, 314] width 10 height 10
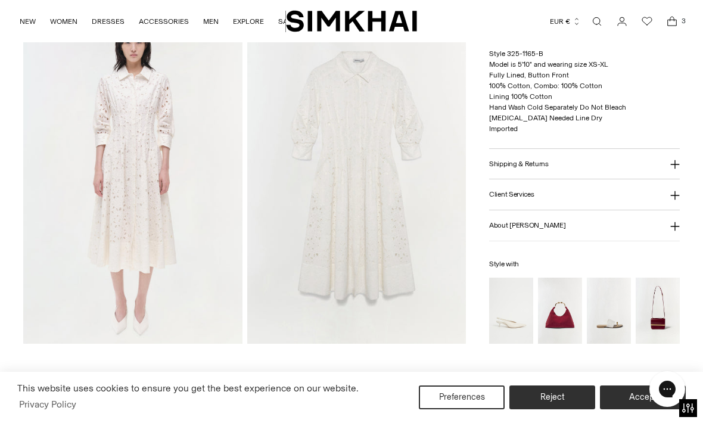
scroll to position [669, 0]
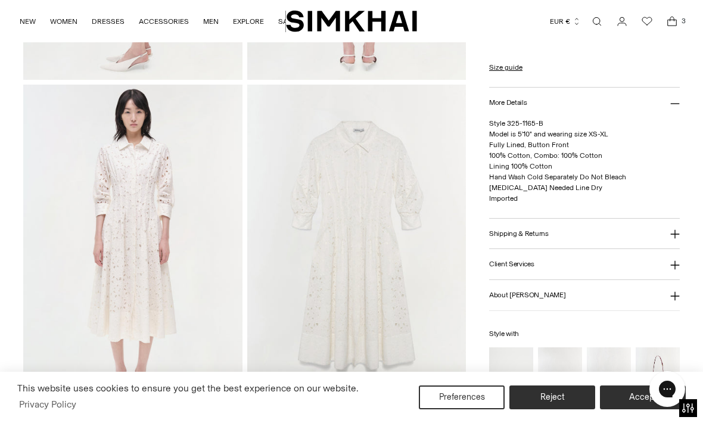
click at [405, 284] on img at bounding box center [356, 249] width 219 height 328
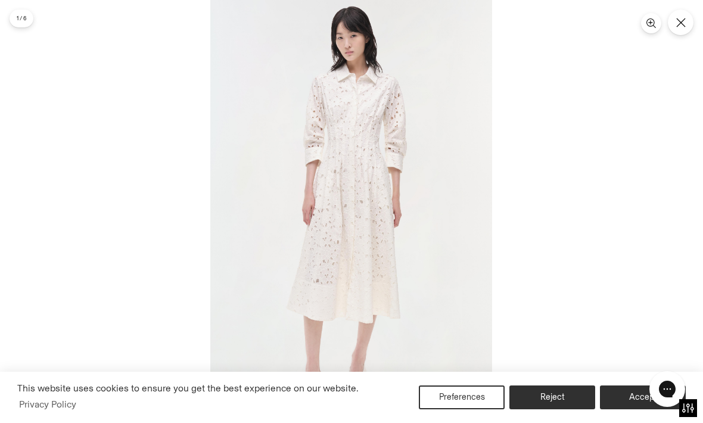
click at [401, 285] on img at bounding box center [351, 211] width 282 height 423
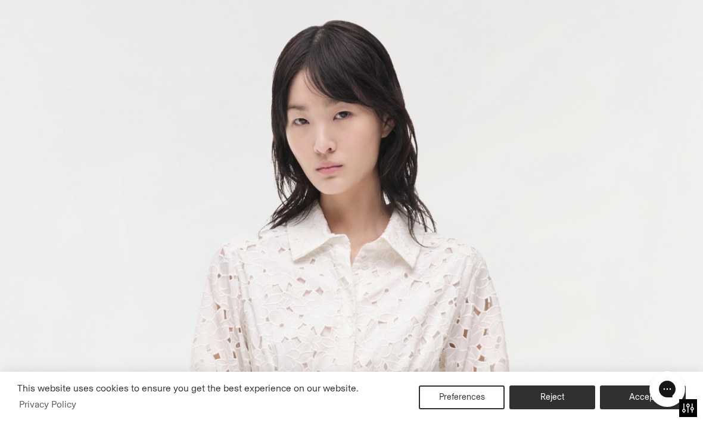
scroll to position [0, 0]
